Goal: Transaction & Acquisition: Purchase product/service

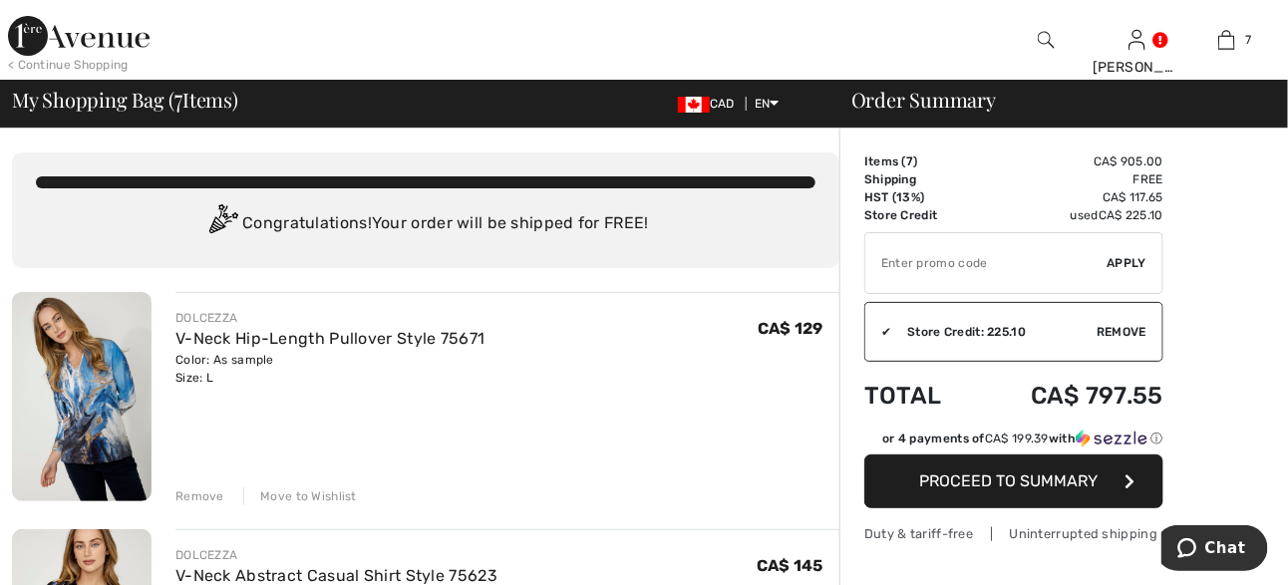
click at [1124, 258] on span "Apply" at bounding box center [1128, 263] width 40 height 18
click at [1045, 34] on img at bounding box center [1046, 40] width 17 height 24
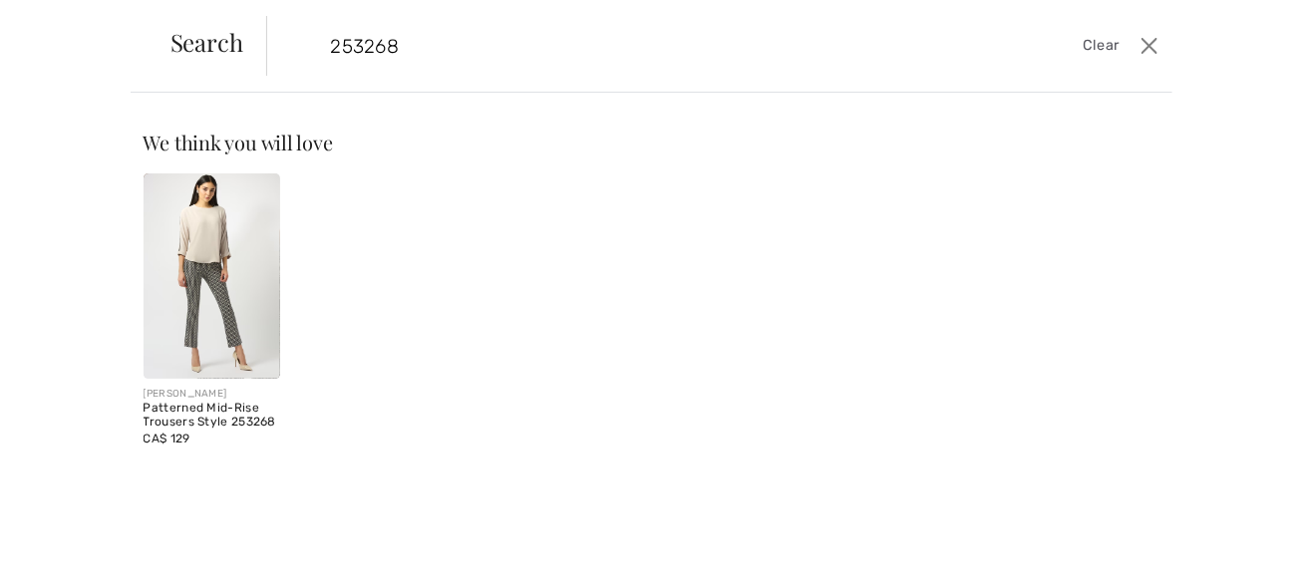
type input "253268"
click at [203, 296] on img at bounding box center [213, 275] width 138 height 205
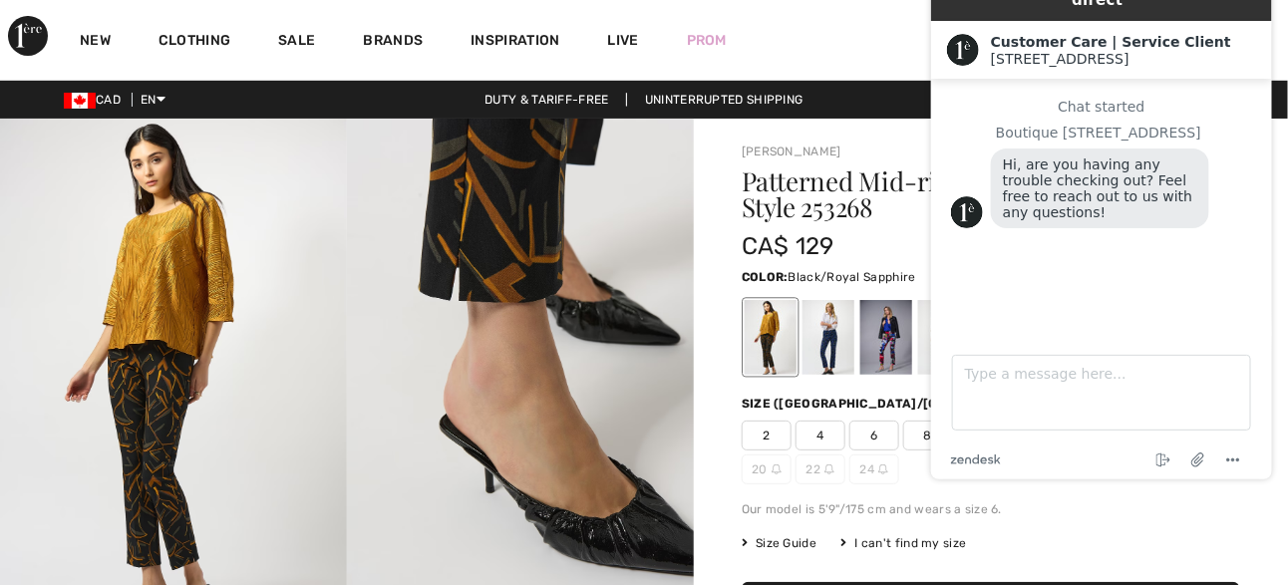
click at [831, 344] on div at bounding box center [829, 337] width 52 height 75
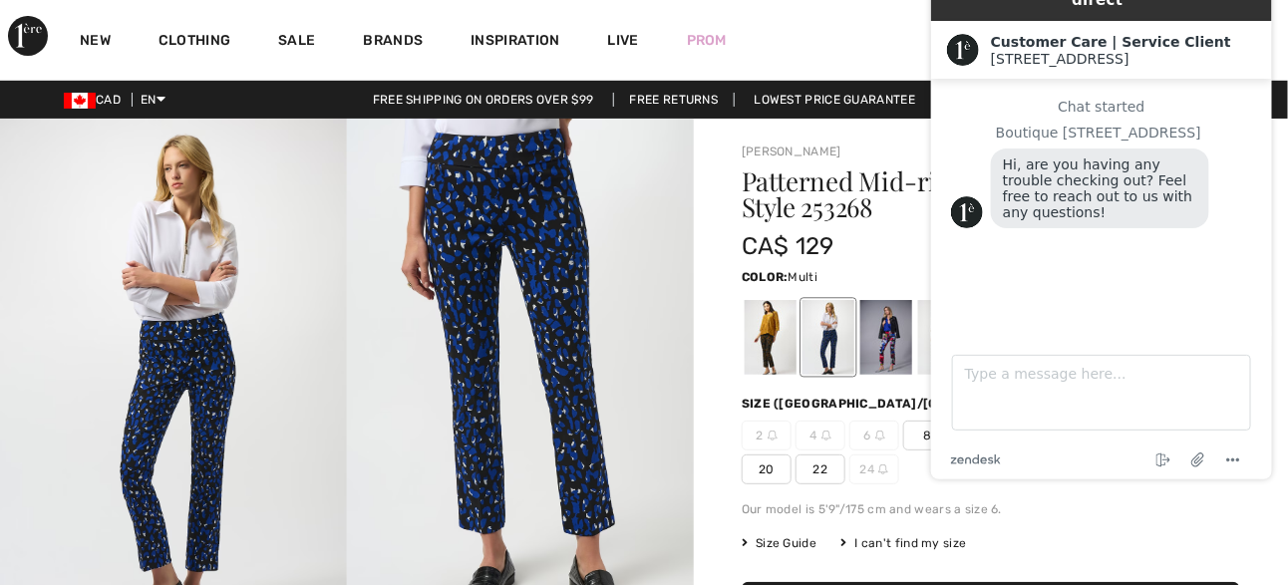
click at [878, 355] on div at bounding box center [886, 337] width 52 height 75
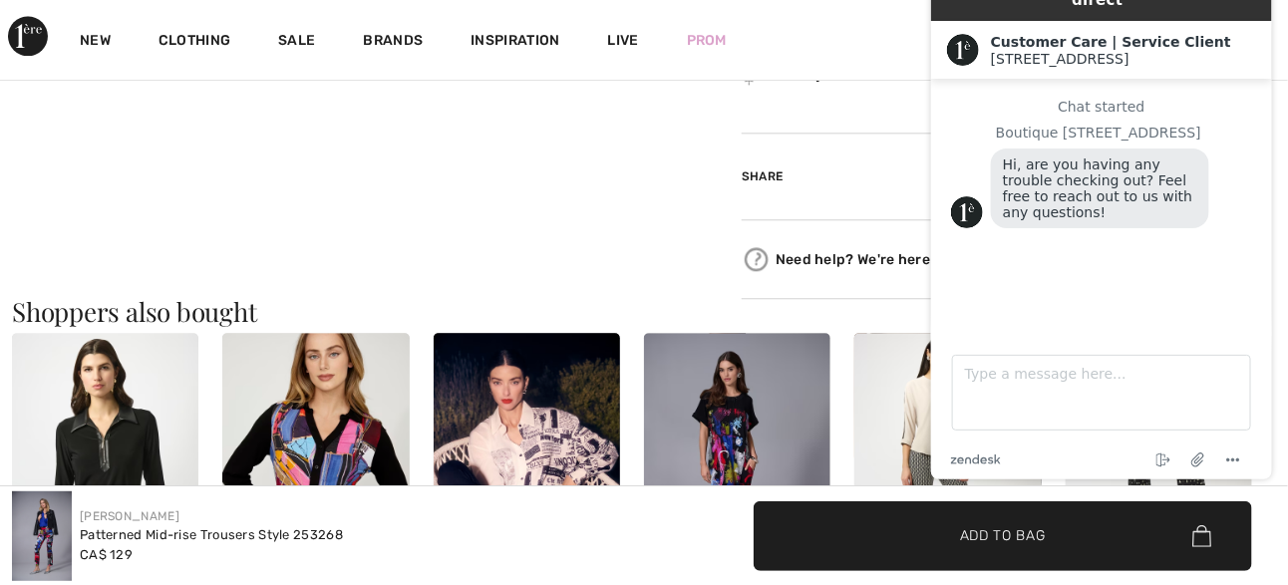
scroll to position [1795, 0]
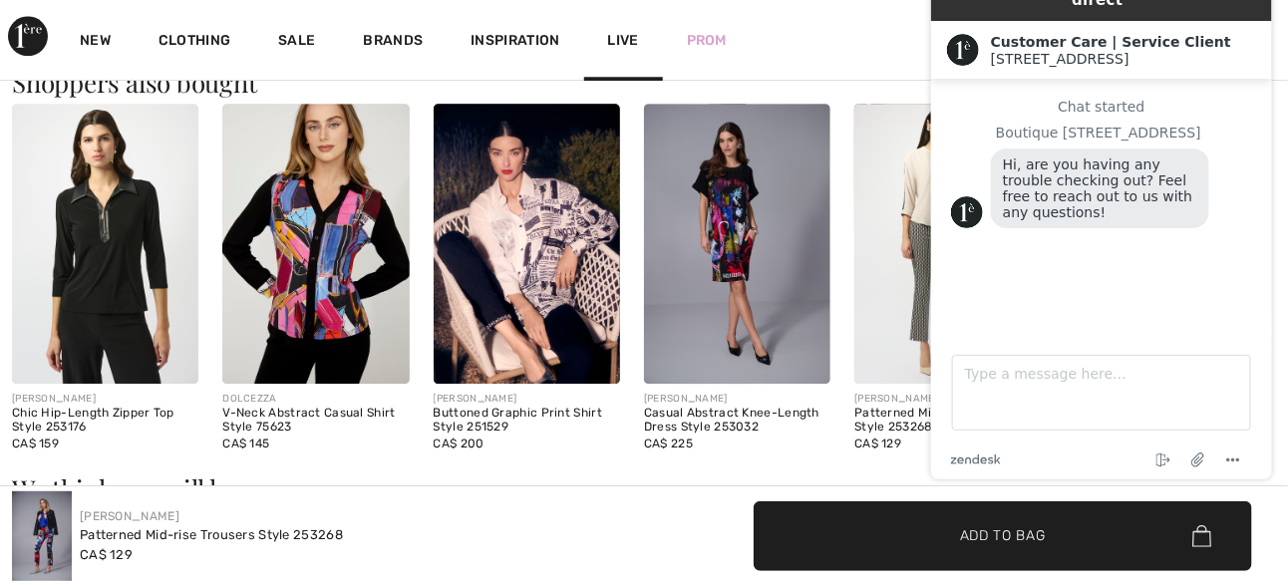
click at [585, 51] on div "Live" at bounding box center [623, 40] width 79 height 82
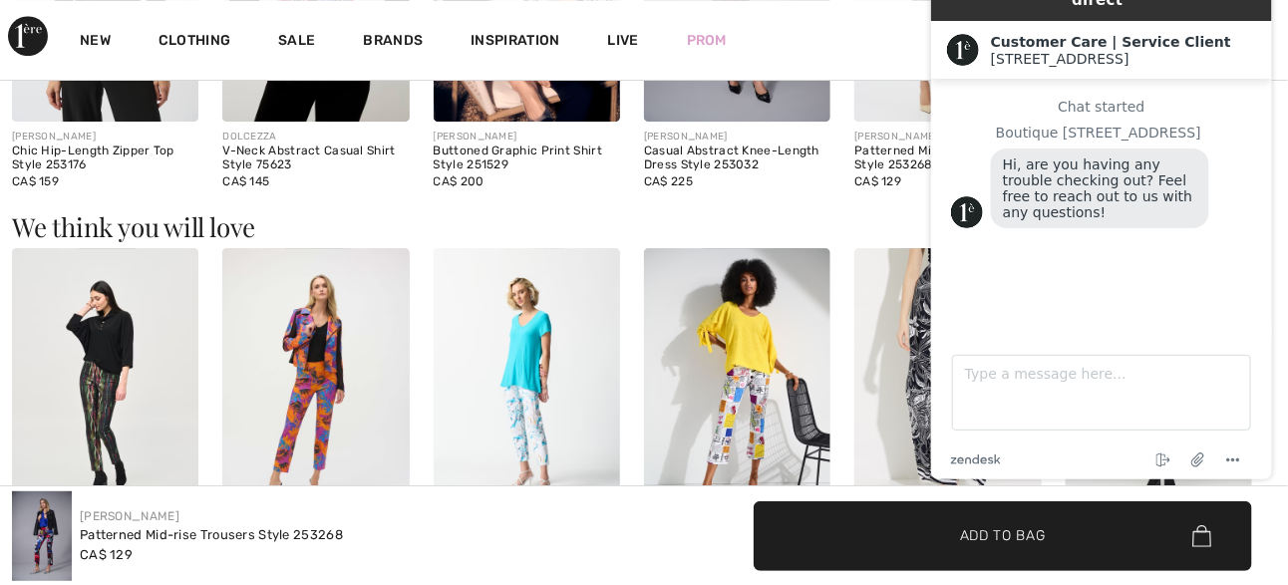
scroll to position [2094, 0]
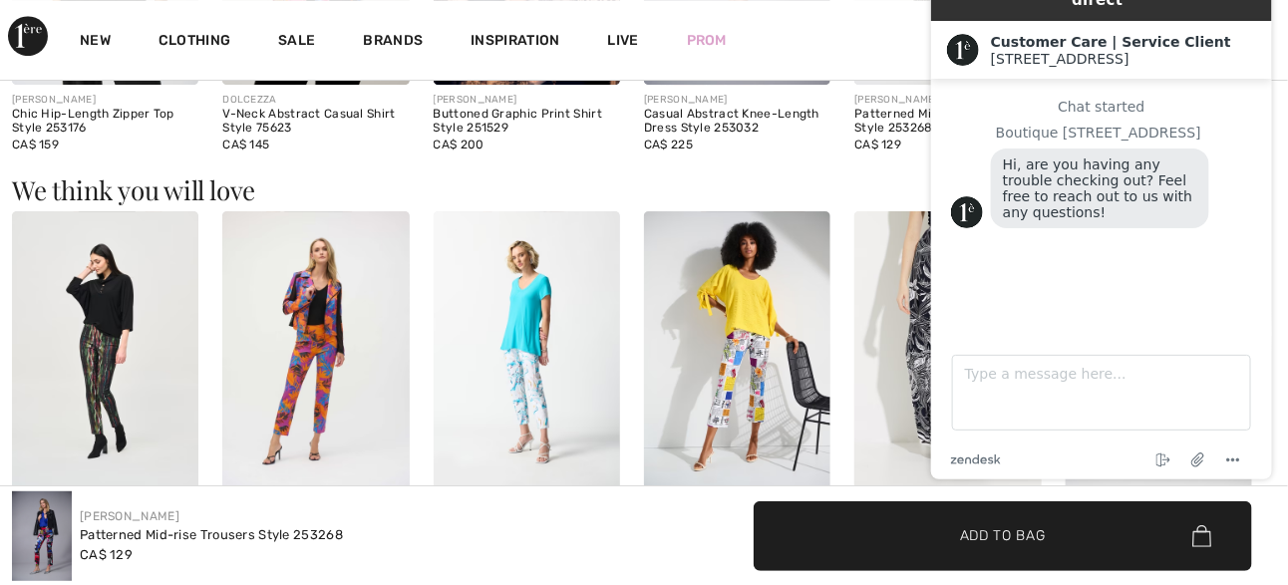
click at [883, 27] on div "New Clothing Sale Brands Inspiration Live Prom Joyce Hi, Joyce! 755 = Free Top …" at bounding box center [644, 40] width 1288 height 80
drag, startPoint x: 347, startPoint y: 73, endPoint x: 783, endPoint y: 44, distance: 436.6
click at [783, 44] on div "New Clothing Sale Brands Inspiration Live Prom Joyce Hi, Joyce! 755 = Free Top …" at bounding box center [644, 40] width 1288 height 80
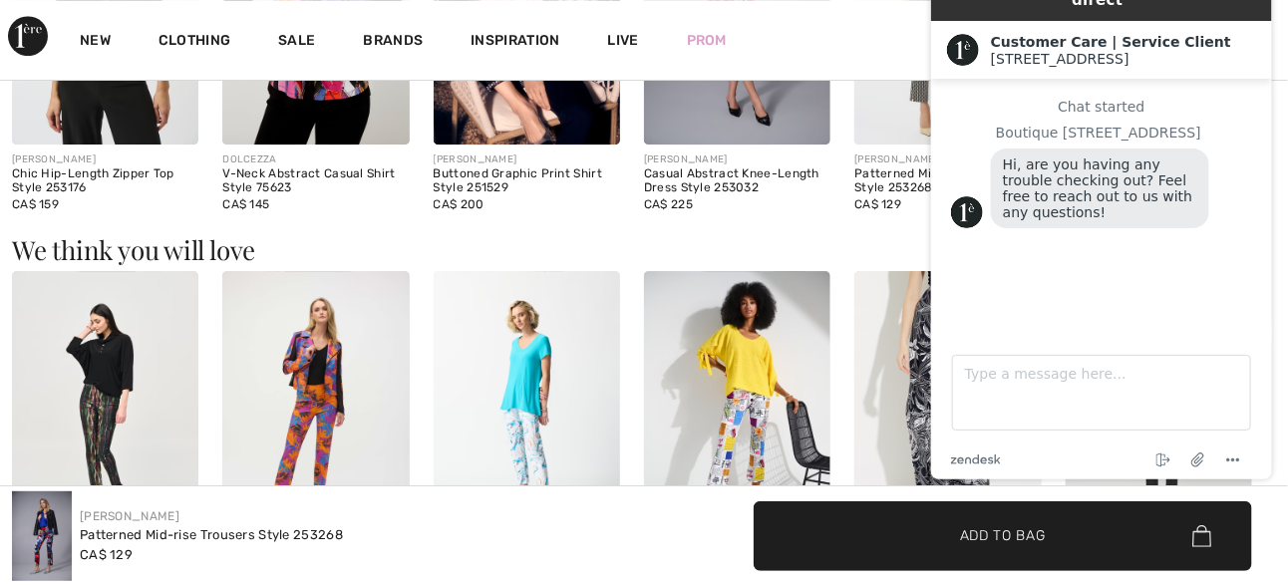
scroll to position [1894, 0]
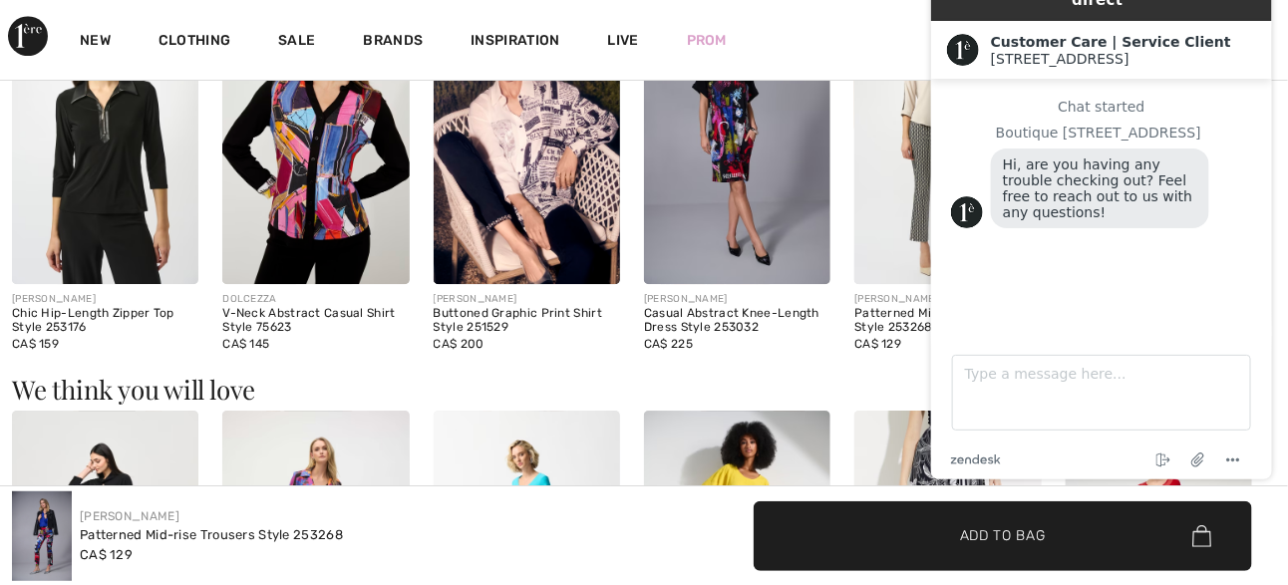
click at [627, 547] on div "Joseph Ribkoff Patterned Mid-rise Trousers Style 253268 CA$ 129" at bounding box center [322, 536] width 620 height 90
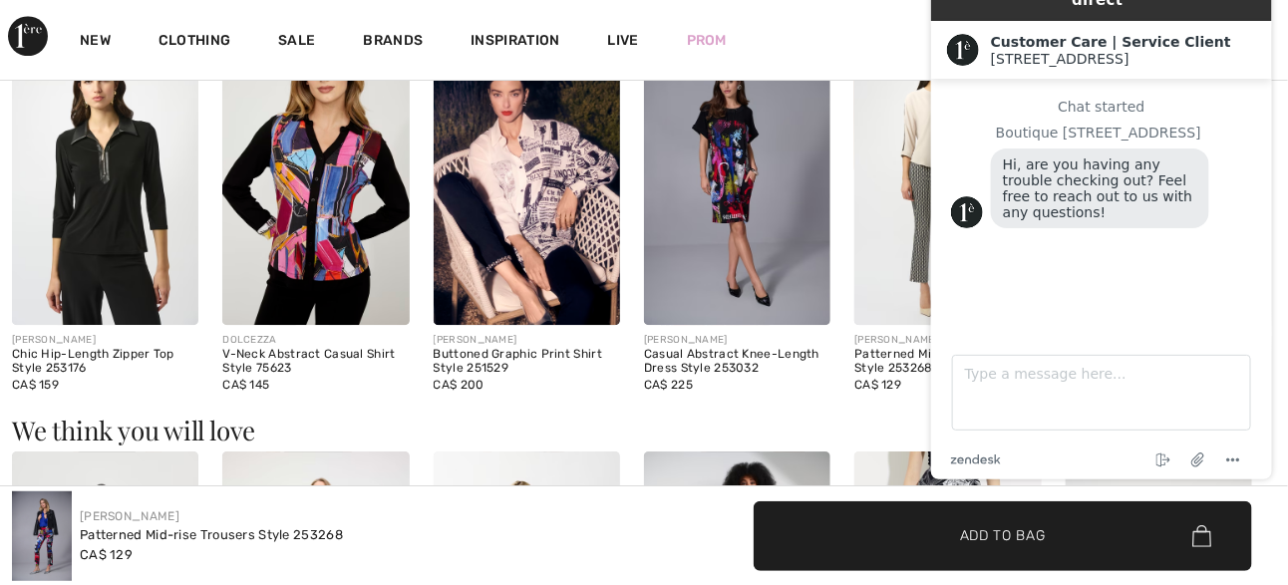
click at [871, 3] on div "New Clothing Sale Brands Inspiration Live Prom Joyce Hi, Joyce! 755 = Free Top …" at bounding box center [644, 40] width 1288 height 80
click at [873, 17] on div "New Clothing Sale Brands Inspiration Live Prom Joyce Hi, Joyce! 755 = Free Top …" at bounding box center [644, 40] width 1288 height 80
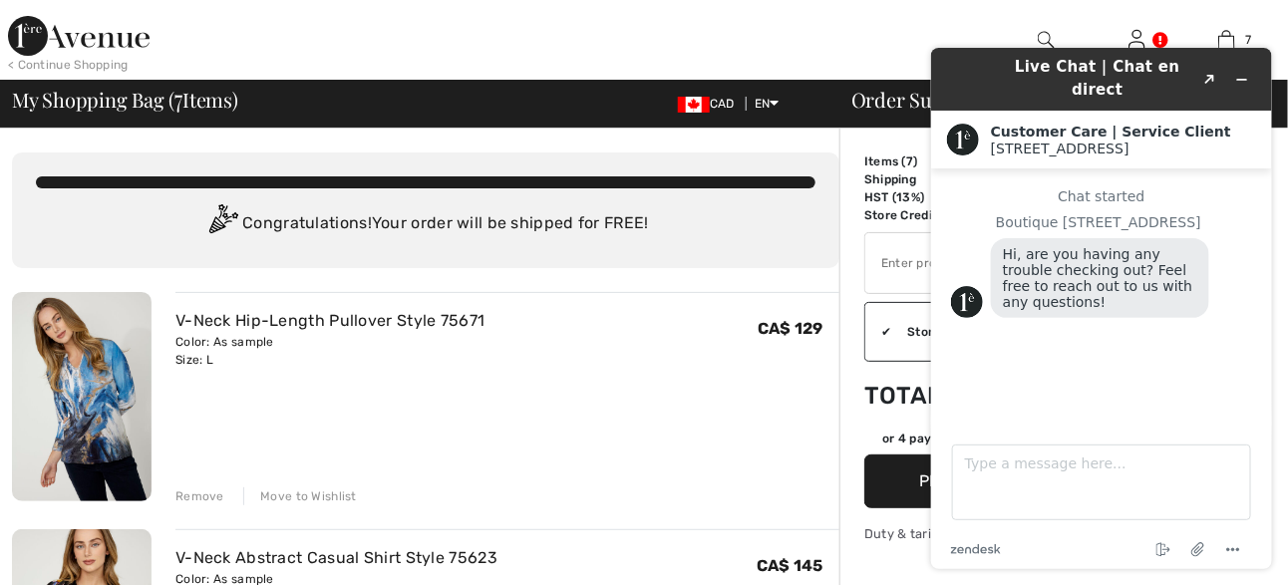
click at [708, 225] on div "Congratulations! Your order will be shipped for FREE!" at bounding box center [426, 224] width 780 height 40
click at [833, 17] on div "< Continue Shopping [PERSON_NAME] Hi, [PERSON_NAME]! 755 = Free Pants CA$ 225 =…" at bounding box center [644, 40] width 1288 height 80
click at [824, 21] on div "< Continue Shopping [PERSON_NAME] Hi, [PERSON_NAME]! 755 = Free Pants CA$ 225 =…" at bounding box center [644, 40] width 1288 height 80
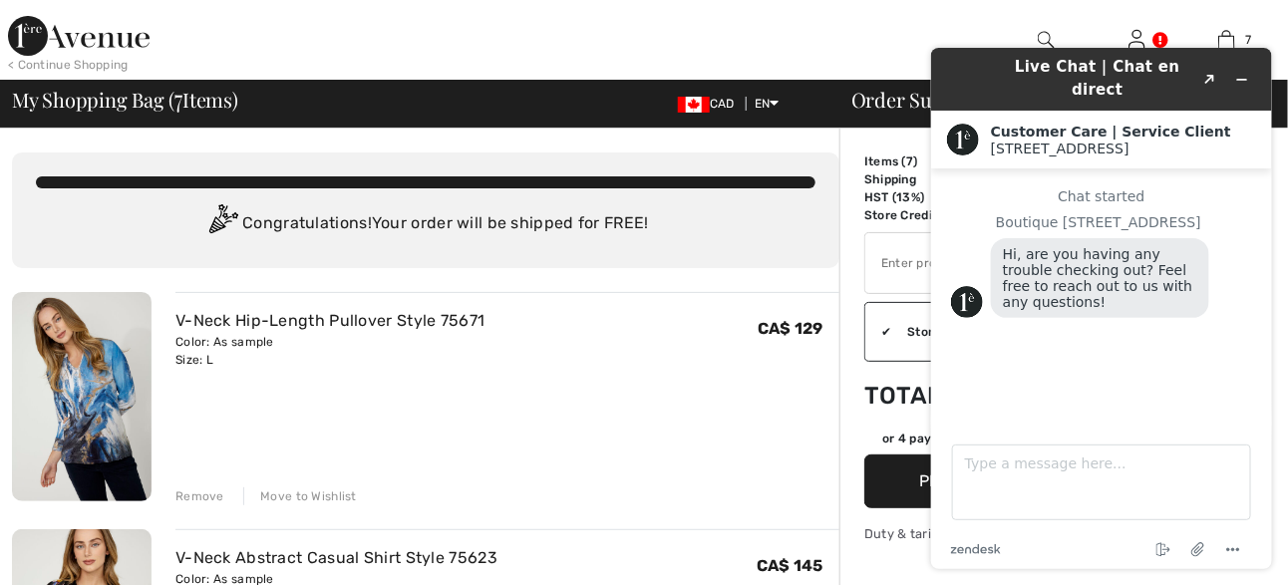
click at [824, 21] on div "< Continue Shopping [PERSON_NAME] Hi, [PERSON_NAME]! 755 = Free Pants CA$ 225 =…" at bounding box center [644, 40] width 1288 height 80
